Goal: Task Accomplishment & Management: Use online tool/utility

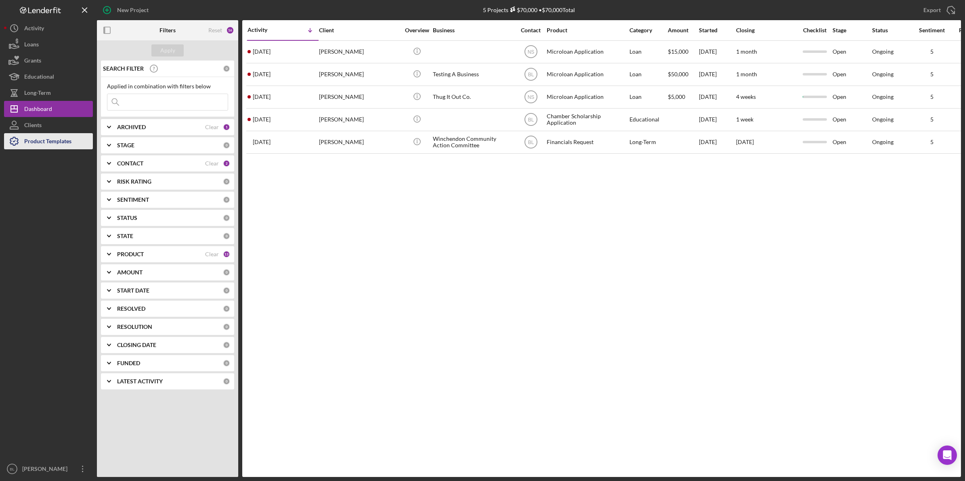
click at [50, 140] on div "Product Templates" at bounding box center [47, 142] width 47 height 18
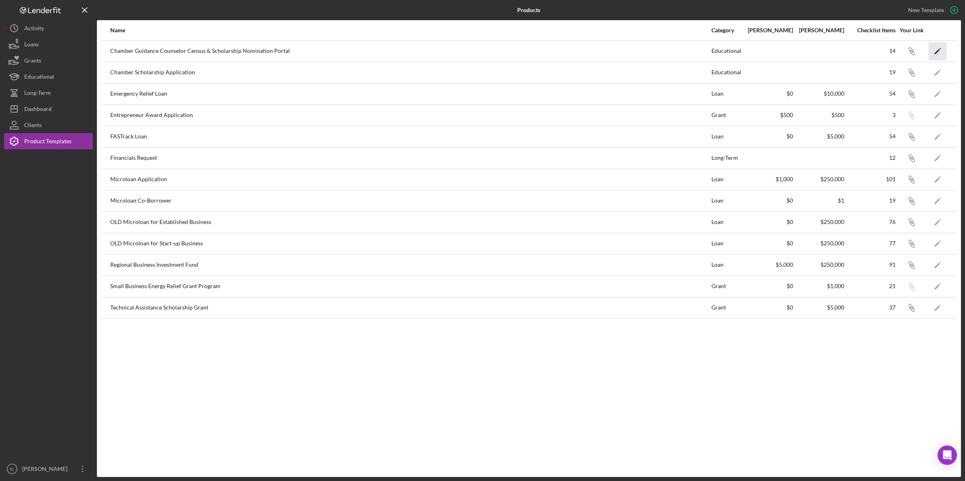
click at [479, 51] on icon "Icon/Edit" at bounding box center [937, 51] width 18 height 18
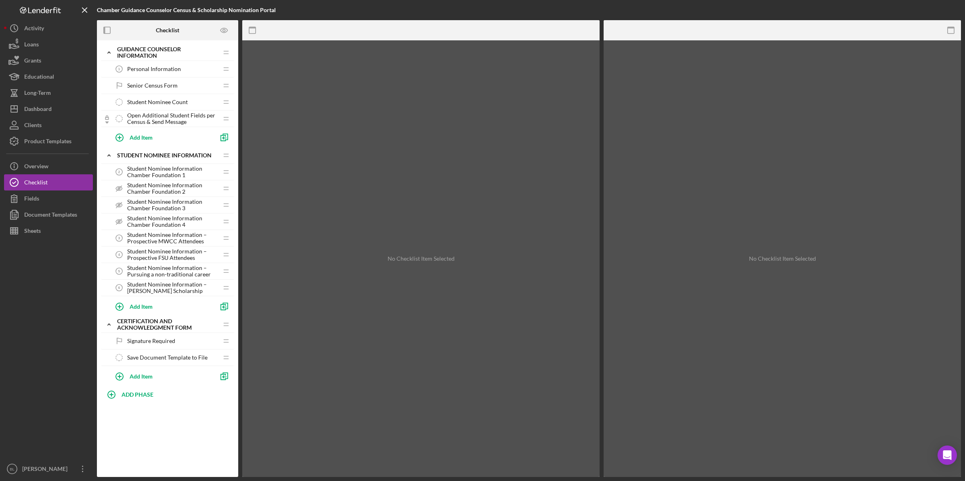
click at [146, 69] on span "Personal Information" at bounding box center [154, 69] width 54 height 6
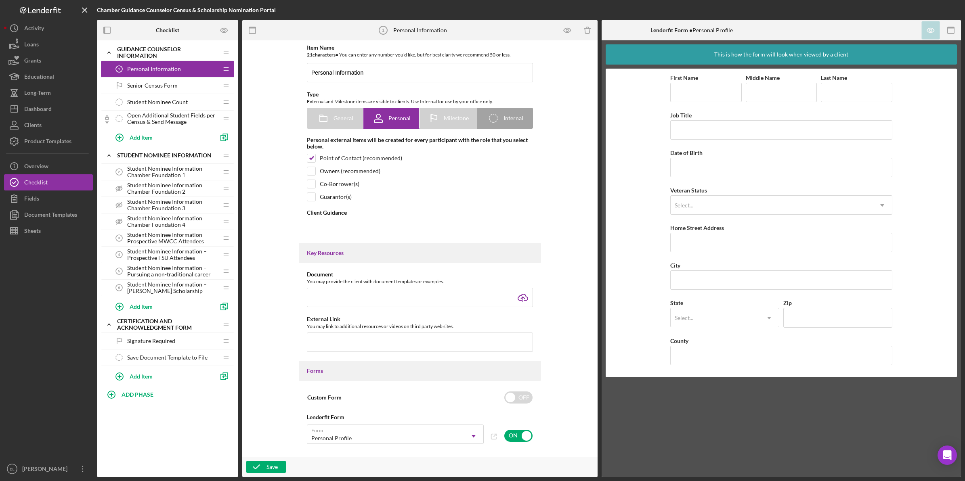
type textarea "<div><strong data-start="106" data-end="215">As part of the student's scholarsh…"
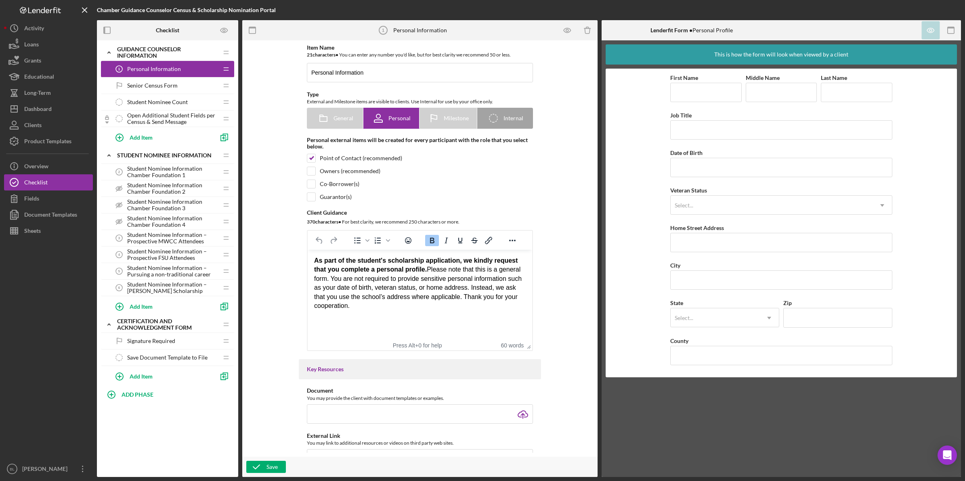
click at [148, 98] on div "Student Nominee Count Student Nominee Count" at bounding box center [164, 102] width 107 height 16
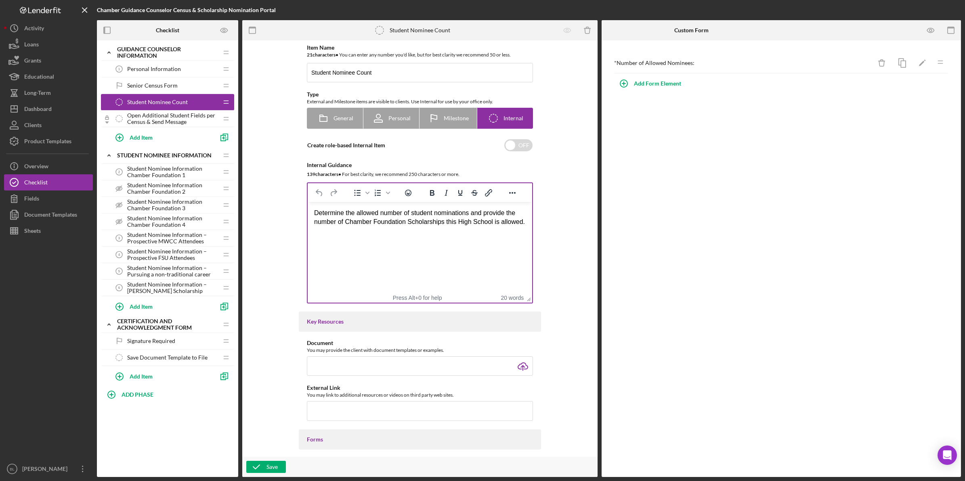
click at [479, 233] on html "Determine the allowed number of student nominations and provide the number of C…" at bounding box center [420, 217] width 224 height 31
drag, startPoint x: 314, startPoint y: 213, endPoint x: 528, endPoint y: 224, distance: 214.2
click at [479, 224] on html "Determine the allowed number of student nominations and provide the number of C…" at bounding box center [420, 217] width 224 height 31
click at [393, 233] on html "Determine the allowed number of student nominations and provide the number of C…" at bounding box center [420, 217] width 224 height 31
click at [156, 172] on span "Student Nominee Information Chamber Foundation 1" at bounding box center [172, 171] width 91 height 13
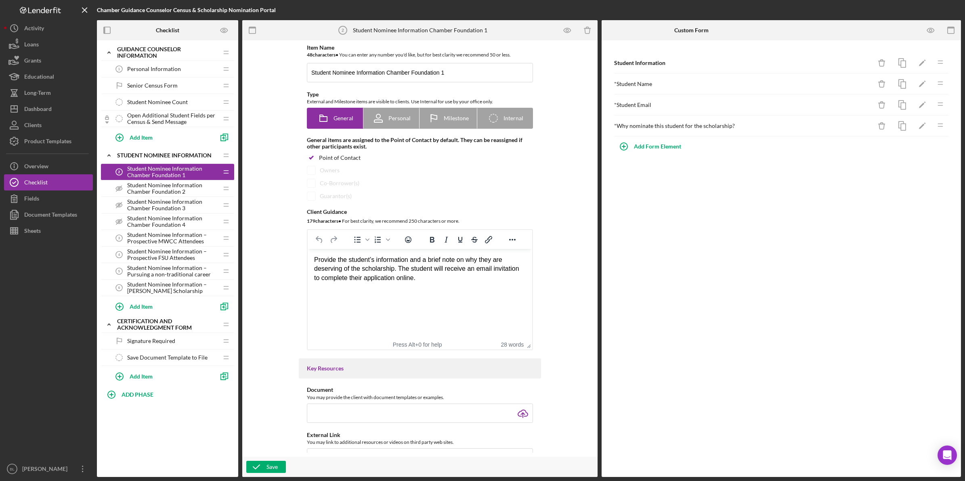
click at [174, 190] on span "Student Nominee Information Chamber Foundation 2" at bounding box center [172, 188] width 91 height 13
click at [150, 120] on span "Open Additional Student Fields per Census & Send Message" at bounding box center [172, 118] width 91 height 13
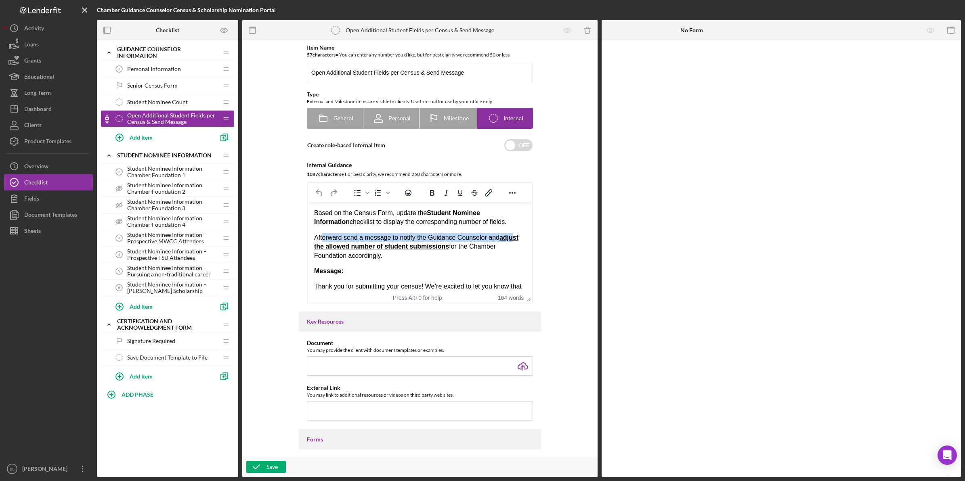
drag, startPoint x: 322, startPoint y: 236, endPoint x: 513, endPoint y: 238, distance: 190.9
click at [479, 238] on p "Afterward send a message to notify the Guidance Counselor and adjust the allowe…" at bounding box center [419, 246] width 211 height 27
click at [479, 253] on p "Afterward send a message to notify the Guidance Counselor and adjust the allowe…" at bounding box center [419, 246] width 211 height 27
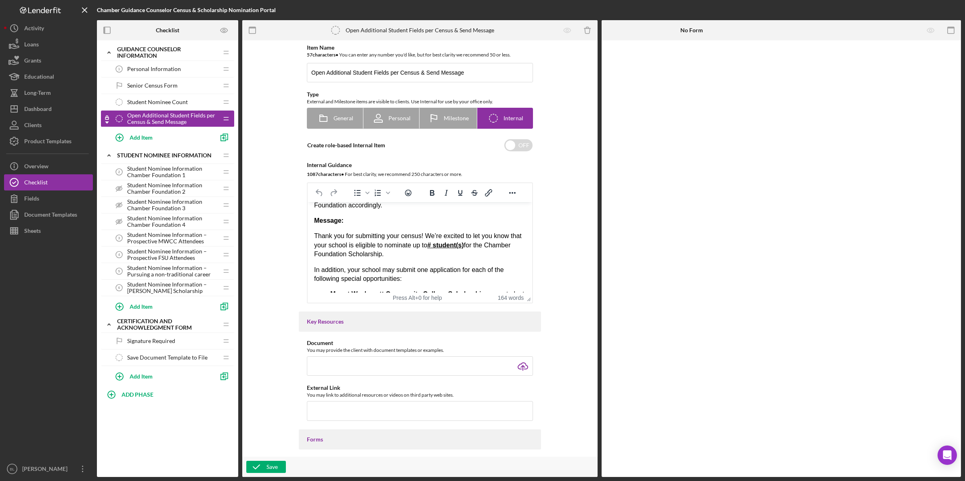
drag, startPoint x: 314, startPoint y: 236, endPoint x: 497, endPoint y: 250, distance: 183.8
click at [479, 250] on p "Thank you for submitting your census! We’re excited to let you know that your s…" at bounding box center [419, 245] width 211 height 27
click at [436, 263] on div "Based on the Census Form, update the Student Nominee Information checklist to d…" at bounding box center [419, 298] width 211 height 281
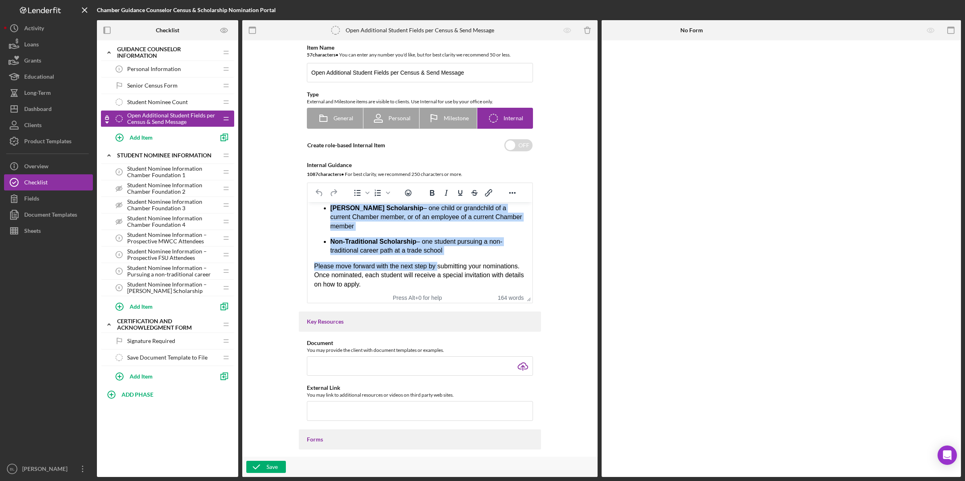
scroll to position [202, 0]
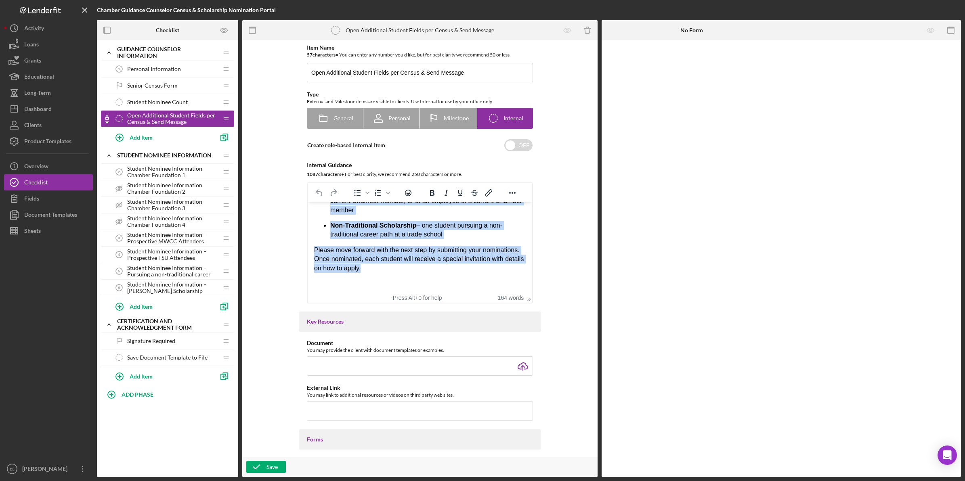
drag, startPoint x: 314, startPoint y: 237, endPoint x: 441, endPoint y: 267, distance: 130.7
click at [441, 267] on div "Based on the Census Form, update the Student Nominee Information checklist to d…" at bounding box center [419, 147] width 211 height 281
copy div "Thank you for submitting your census! We’re excited to let you know that your s…"
